Goal: Information Seeking & Learning: Learn about a topic

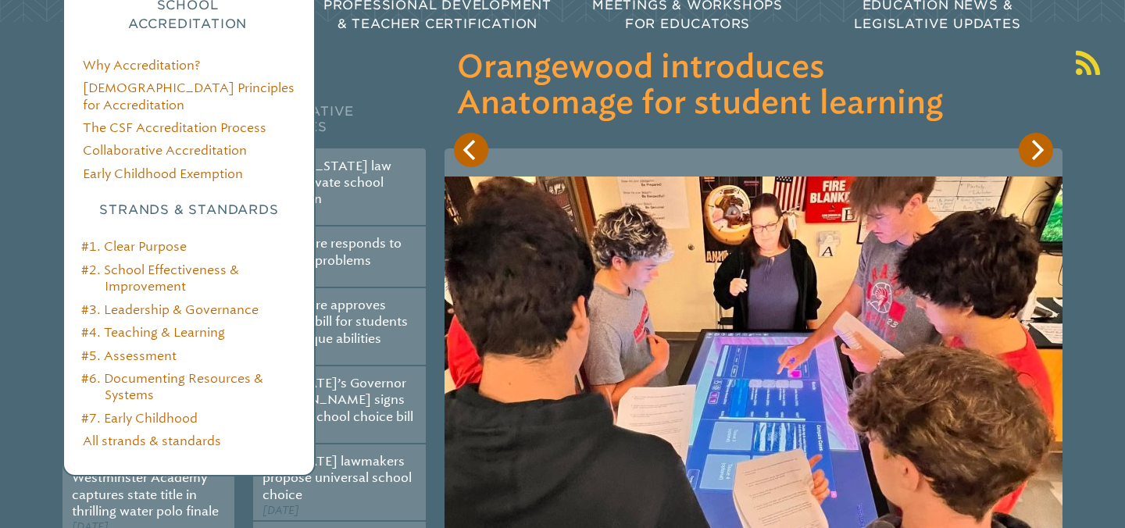
scroll to position [247, 0]
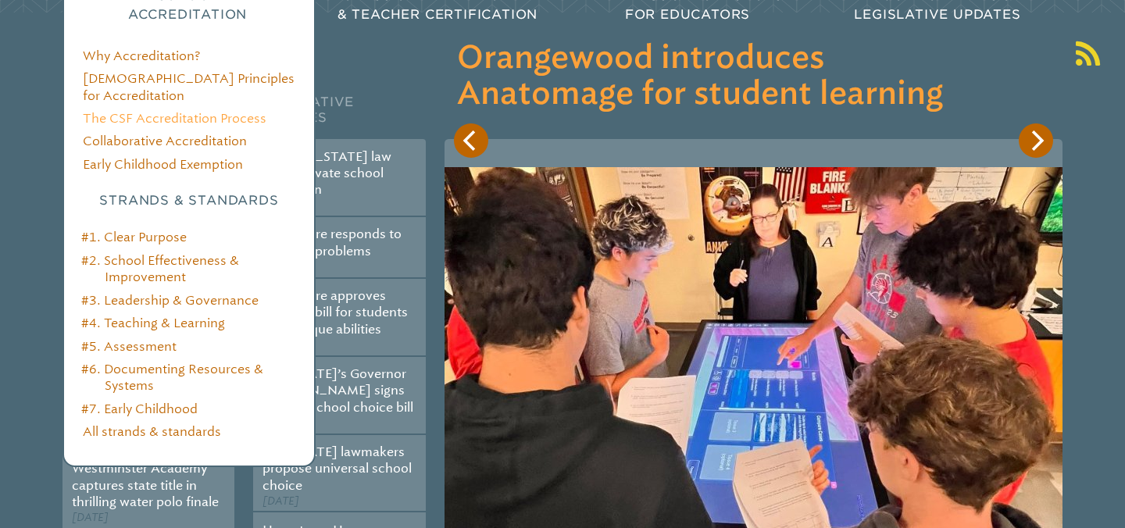
click at [184, 111] on link "The CSF Accreditation Process" at bounding box center [175, 118] width 184 height 15
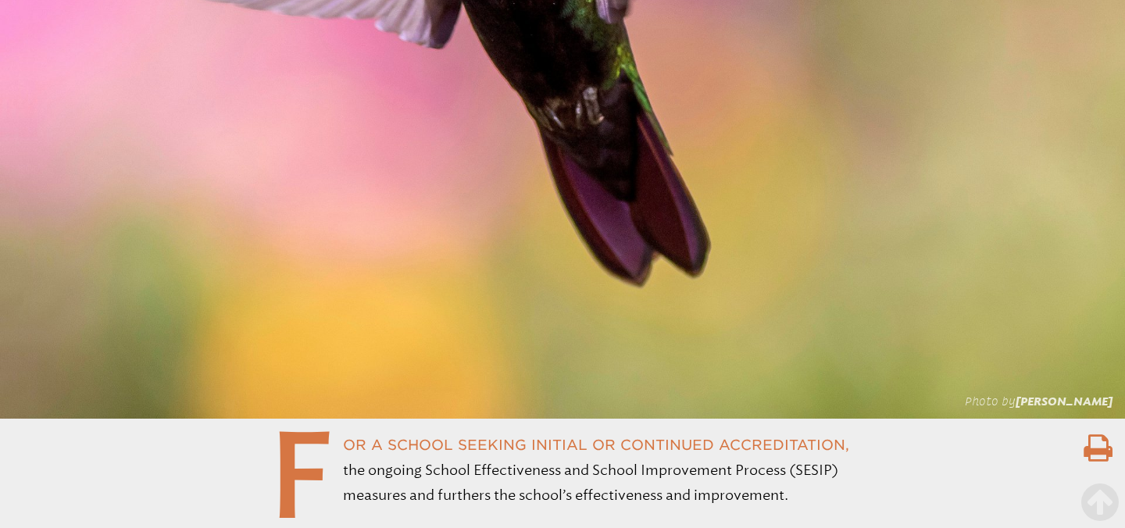
scroll to position [636, 0]
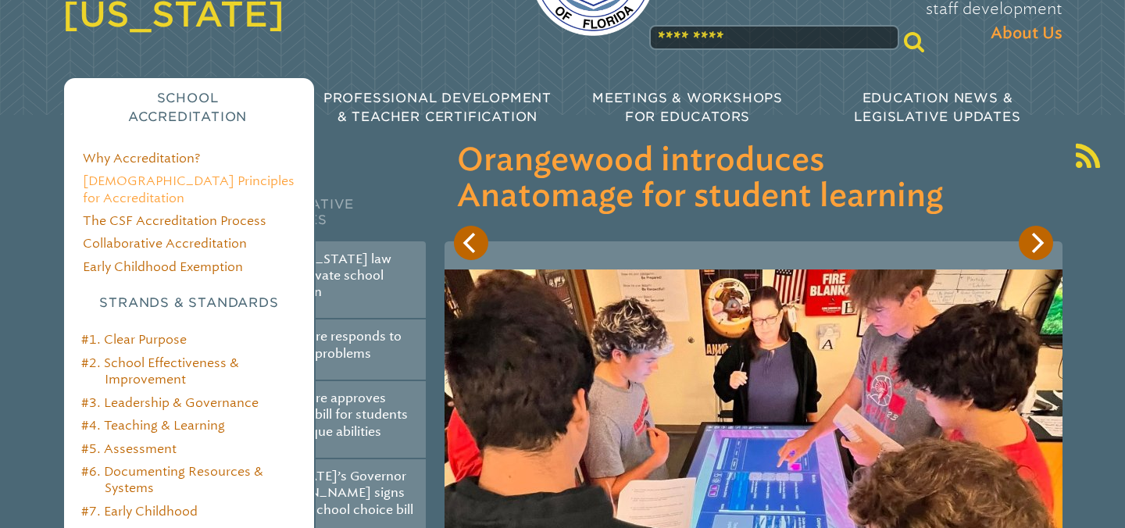
scroll to position [144, 0]
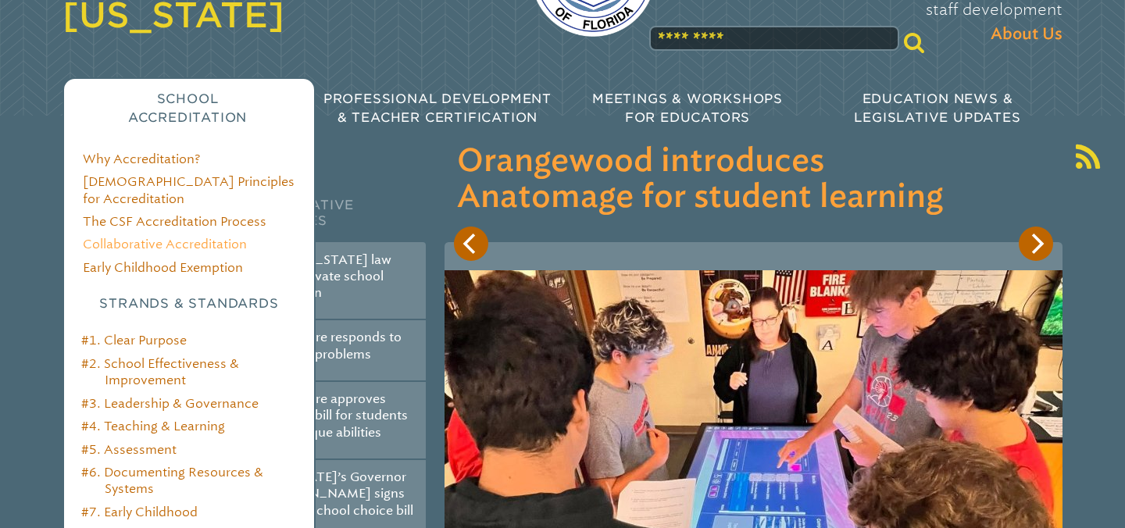
click at [191, 237] on link "Collaborative Accreditation" at bounding box center [165, 244] width 164 height 15
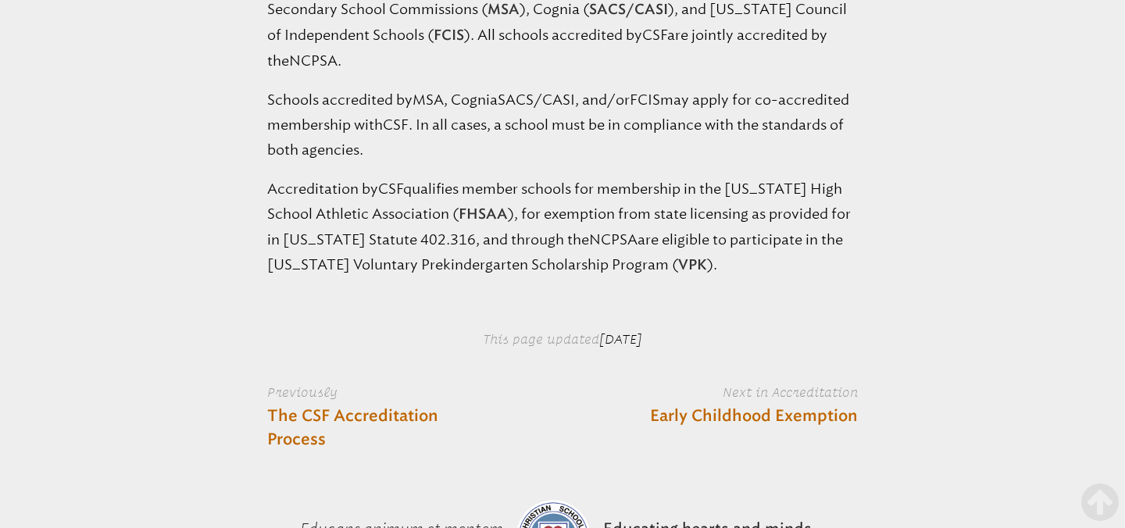
scroll to position [1189, 0]
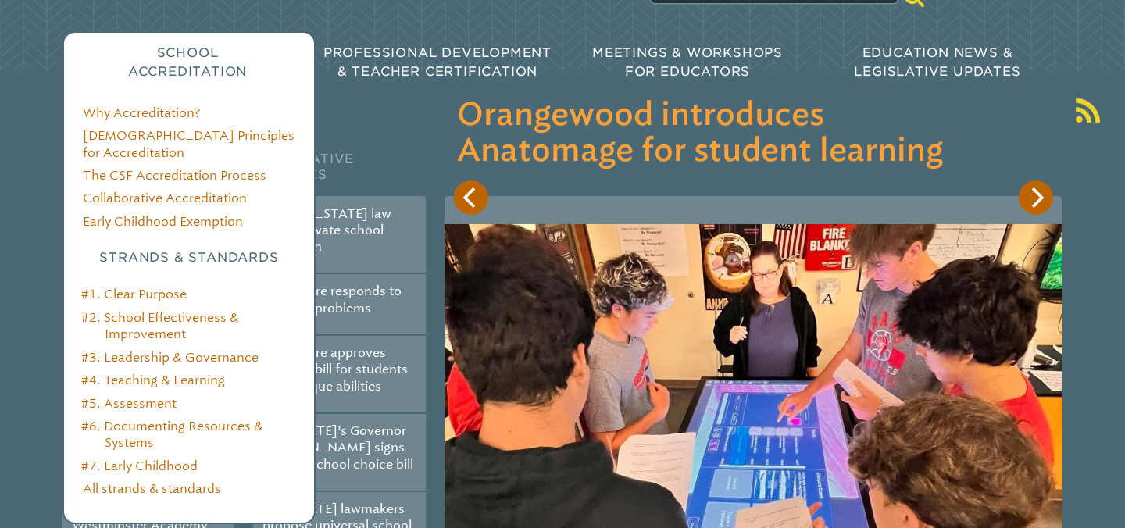
scroll to position [197, 0]
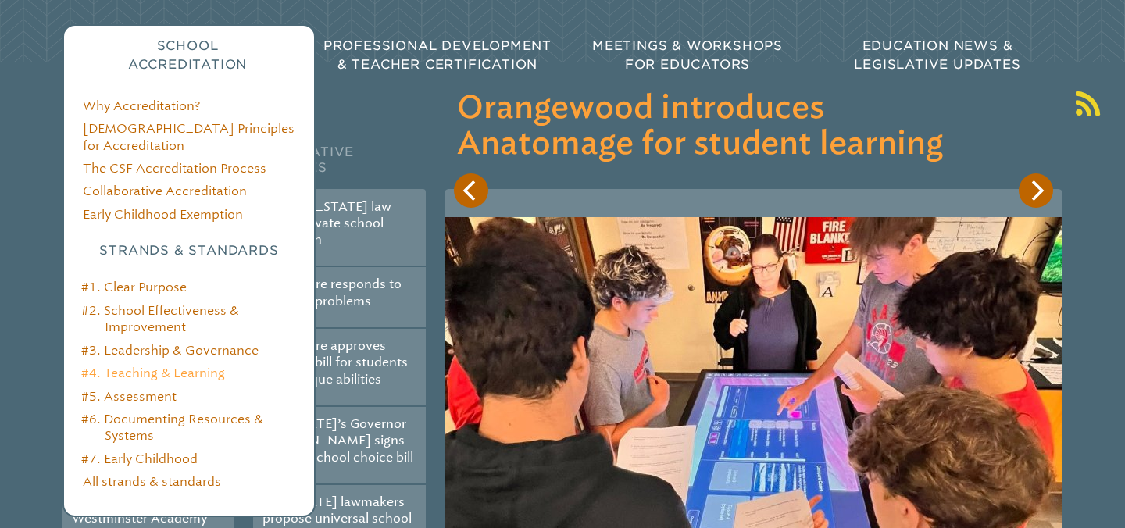
click at [198, 366] on link "#4. Teaching & Learning" at bounding box center [153, 373] width 144 height 15
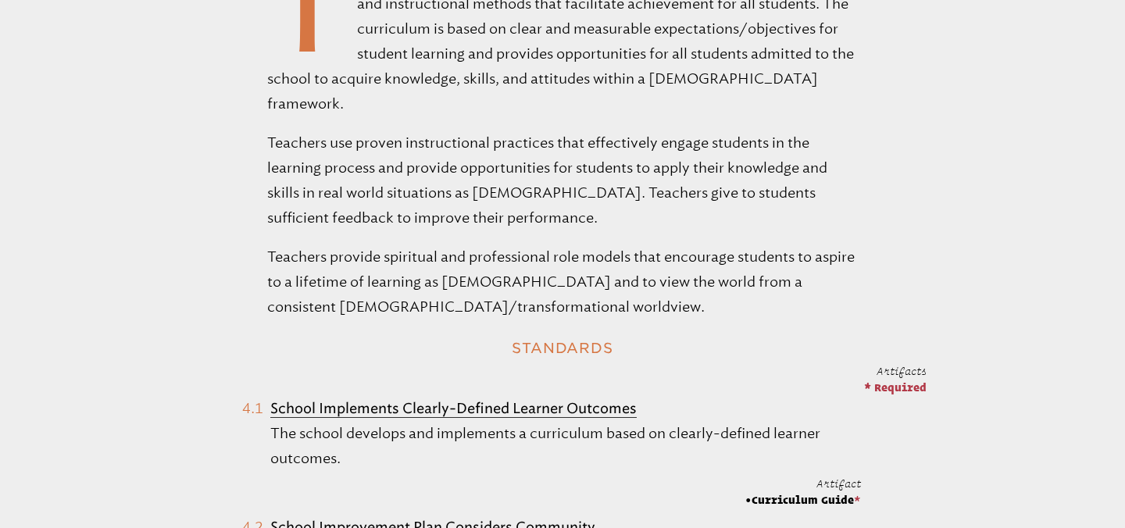
scroll to position [702, 0]
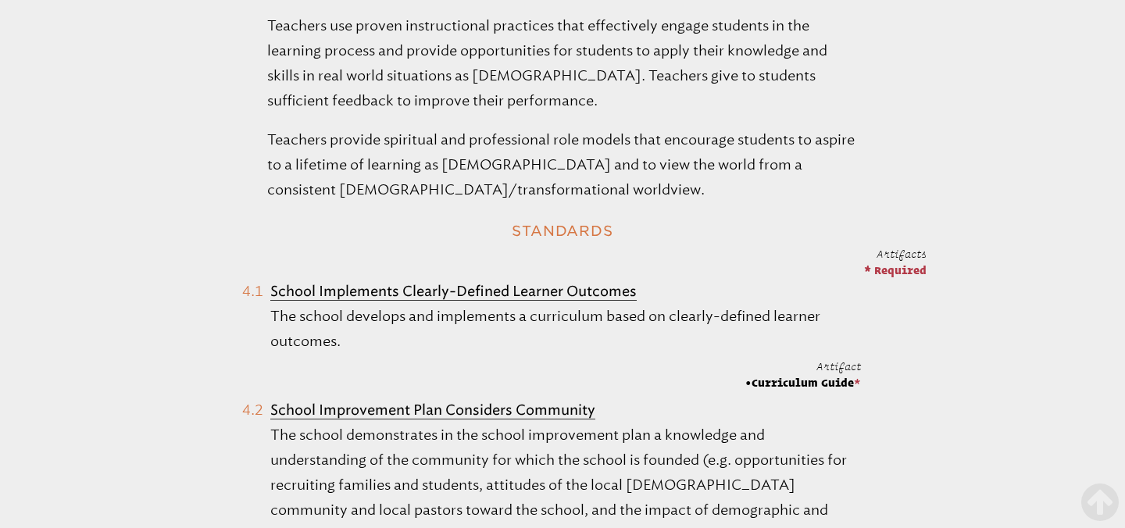
drag, startPoint x: 397, startPoint y: 312, endPoint x: 274, endPoint y: 266, distance: 131.0
click at [274, 279] on li "School Implements Clearly-Defined Learner Outcomes The school develops and impl…" at bounding box center [552, 335] width 620 height 112
copy li "School Implements Clearly-Defined Learner Outcomes The school develops and impl…"
drag, startPoint x: 293, startPoint y: 264, endPoint x: 200, endPoint y: 17, distance: 263.8
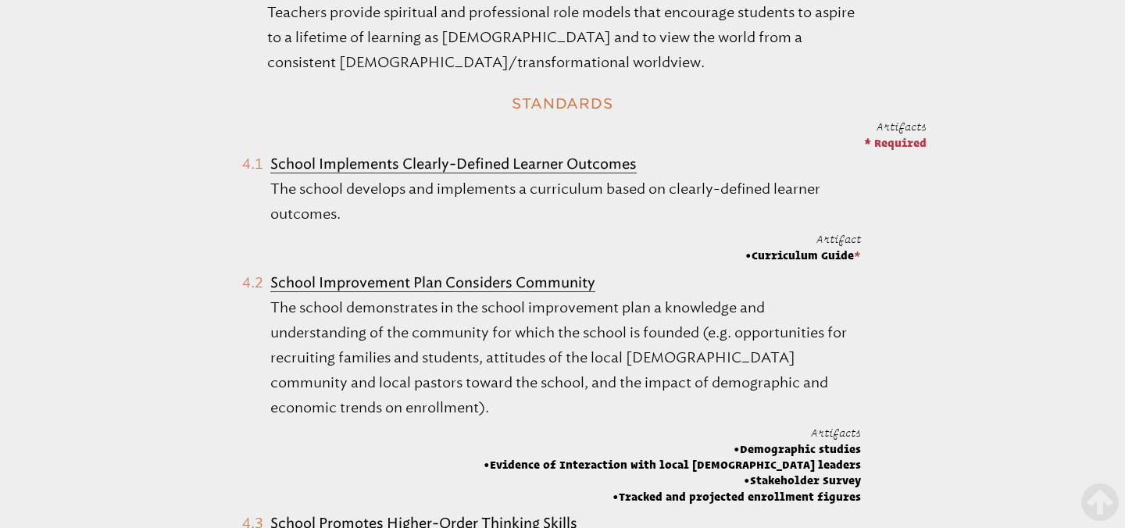
scroll to position [856, 0]
